Goal: Information Seeking & Learning: Compare options

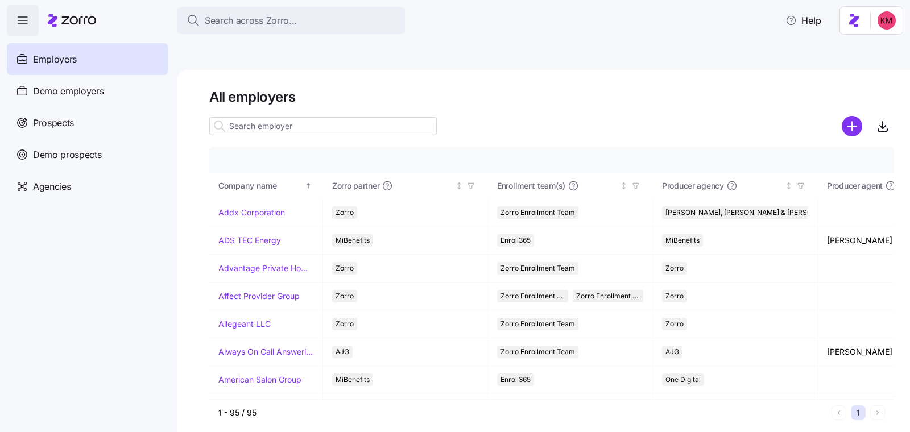
click at [277, 117] on input at bounding box center [323, 126] width 228 height 18
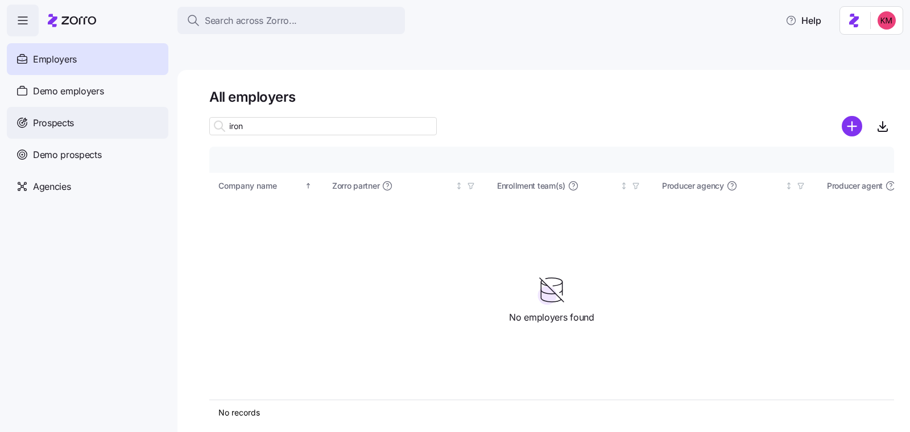
type input "iron"
click at [121, 131] on div "Prospects" at bounding box center [88, 123] width 162 height 32
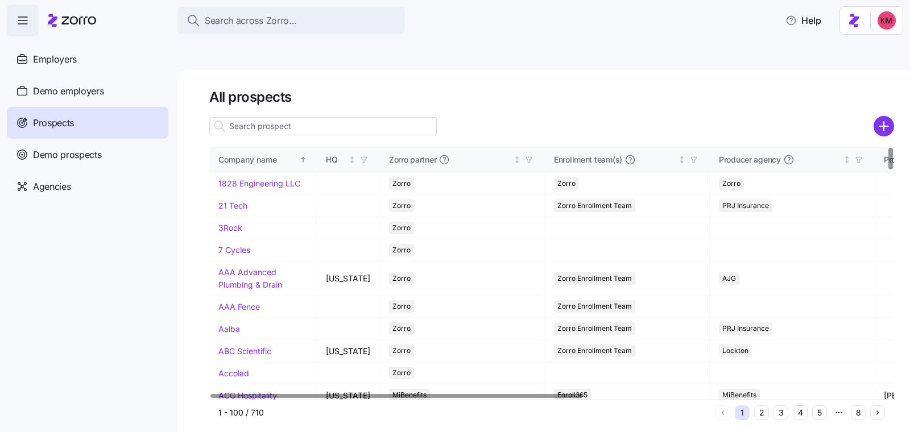
click at [309, 115] on div at bounding box center [323, 126] width 228 height 23
click at [311, 117] on input at bounding box center [323, 126] width 228 height 18
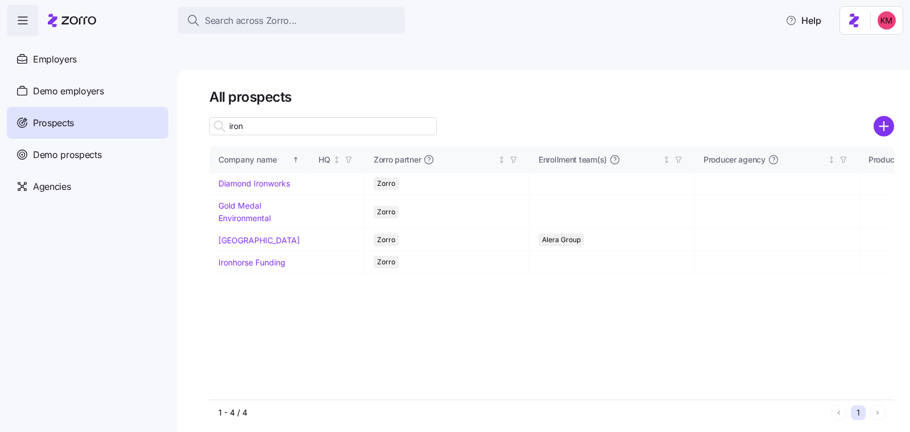
click at [311, 117] on input "iron" at bounding box center [323, 126] width 228 height 18
click at [309, 117] on input "iron" at bounding box center [323, 126] width 228 height 18
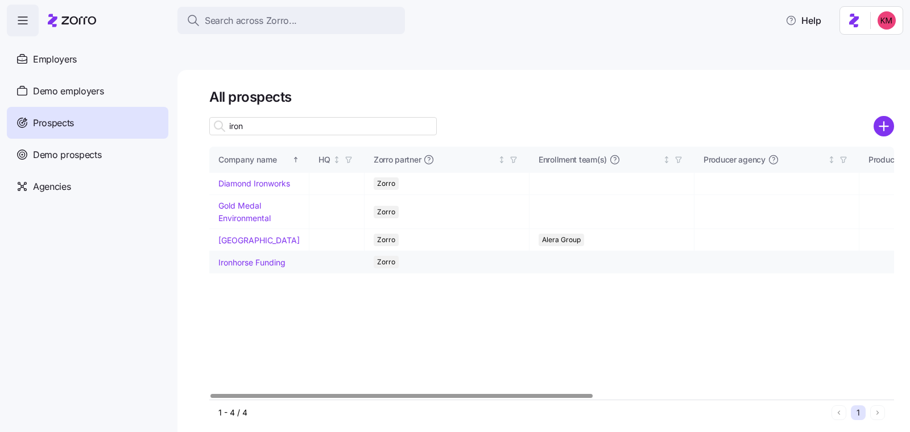
type input "iron"
click at [245, 258] on link "Ironhorse Funding" at bounding box center [251, 263] width 67 height 10
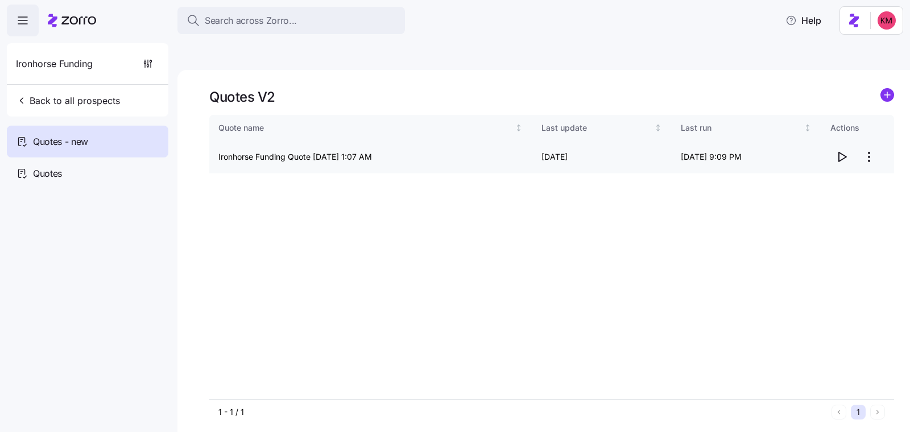
click at [846, 150] on icon "button" at bounding box center [842, 157] width 14 height 14
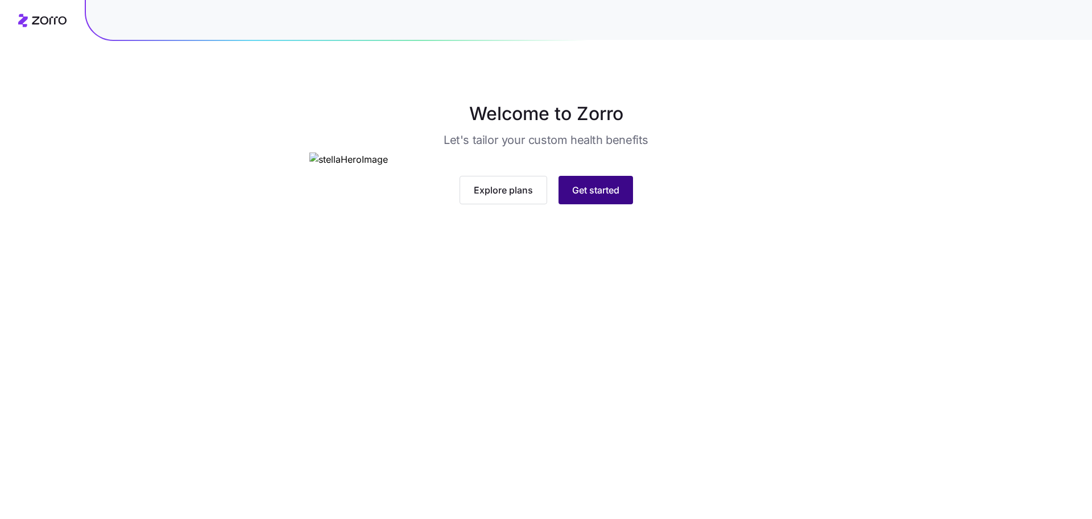
click at [582, 204] on div "Explore plans Get started" at bounding box center [546, 190] width 474 height 28
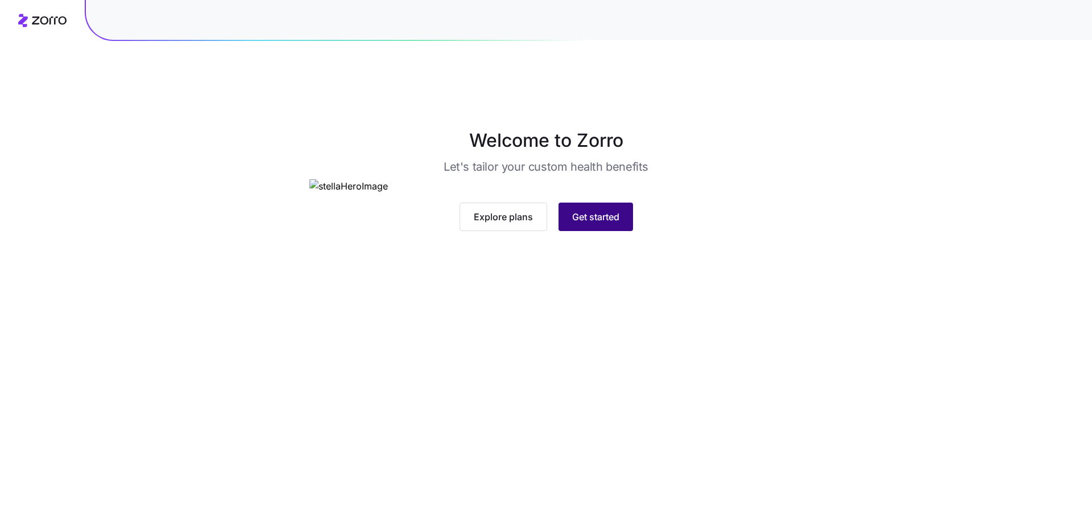
click at [603, 231] on button "Get started" at bounding box center [596, 216] width 75 height 28
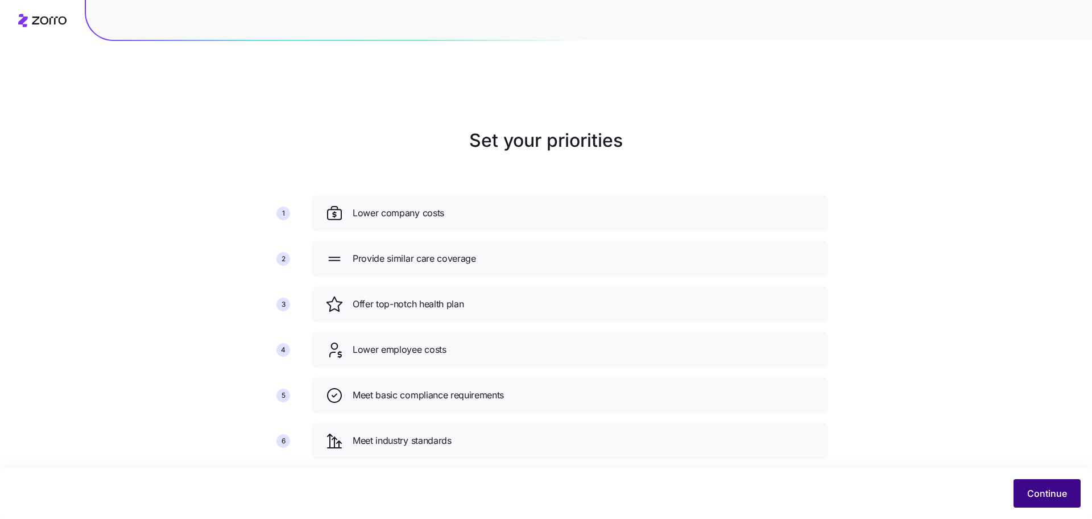
click at [1056, 494] on span "Continue" at bounding box center [1047, 493] width 40 height 14
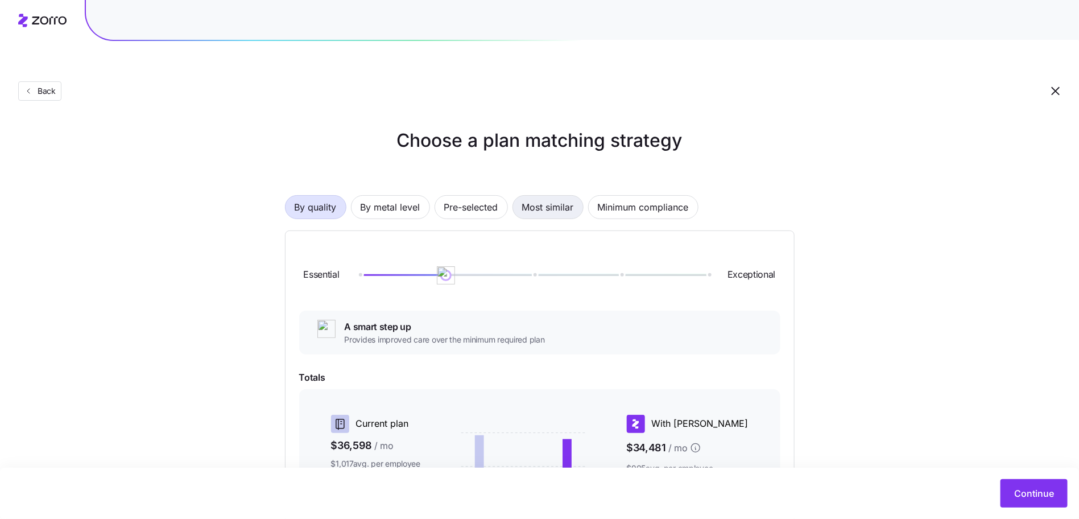
click at [539, 196] on span "Most similar" at bounding box center [548, 207] width 52 height 23
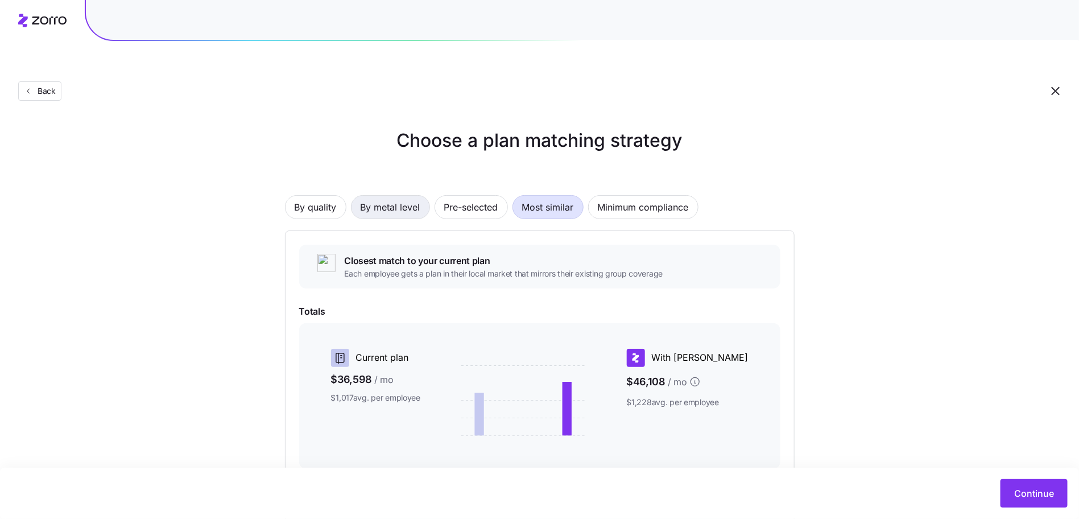
click at [387, 196] on span "By metal level" at bounding box center [391, 207] width 60 height 23
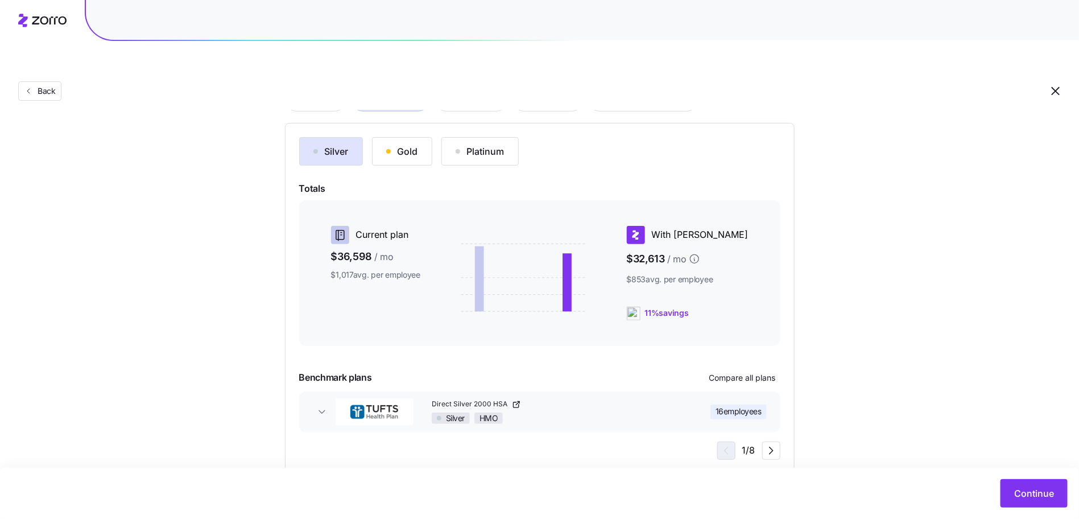
scroll to position [108, 0]
click at [748, 371] on span "Compare all plans" at bounding box center [742, 376] width 67 height 11
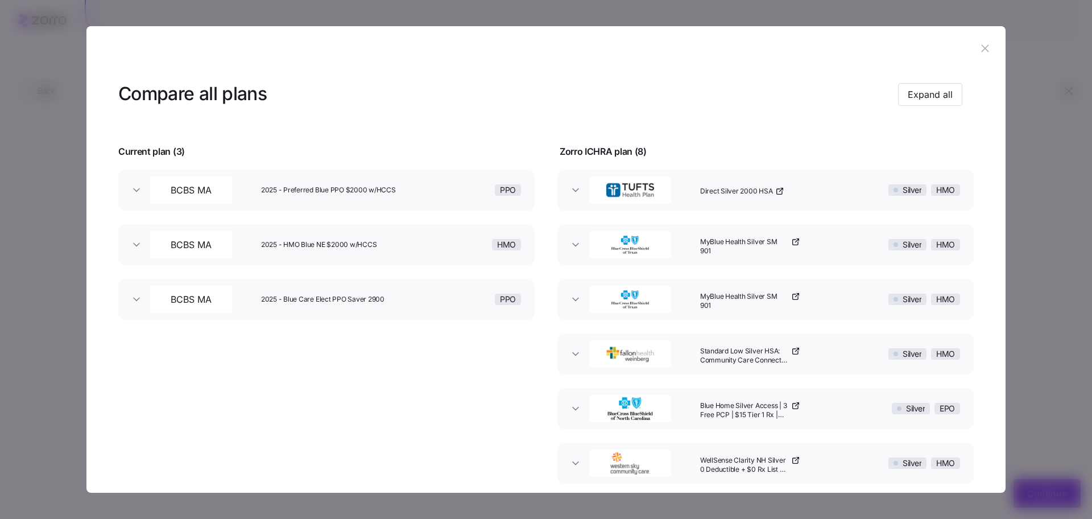
click at [990, 54] on header at bounding box center [545, 49] width 919 height 46
click at [987, 51] on button "button" at bounding box center [985, 49] width 18 height 18
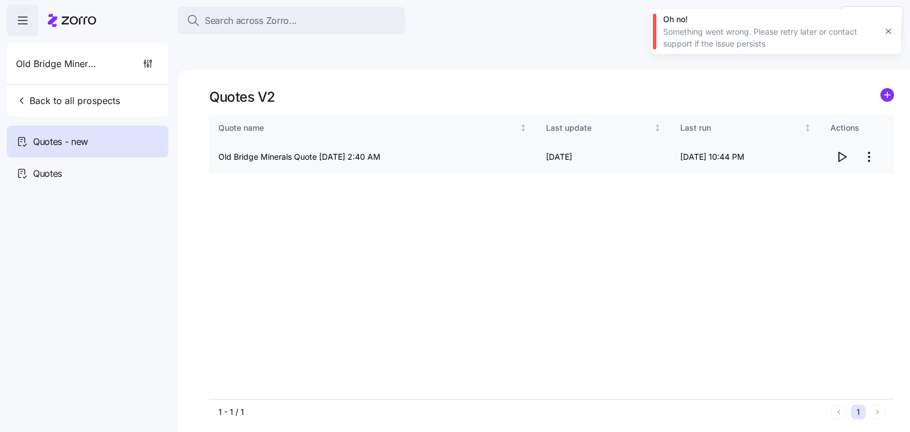
click at [845, 150] on icon "button" at bounding box center [842, 157] width 14 height 14
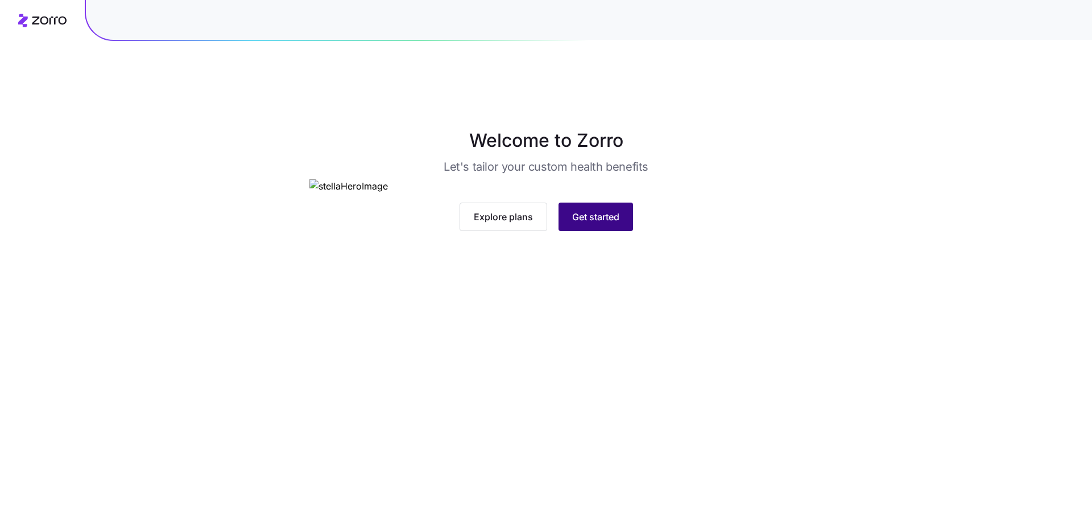
click at [602, 224] on span "Get started" at bounding box center [595, 217] width 47 height 14
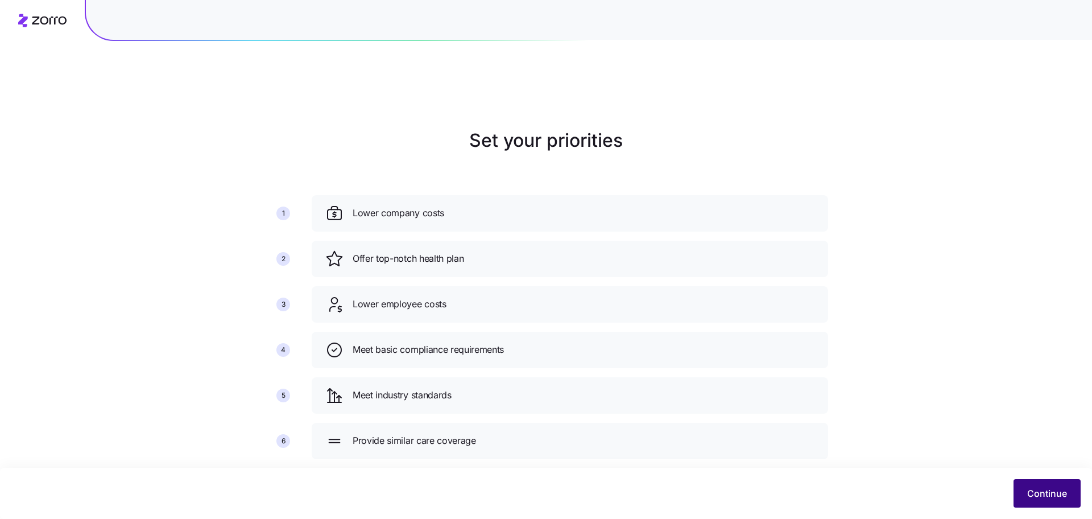
click at [1056, 493] on span "Continue" at bounding box center [1047, 493] width 40 height 14
